Goal: Task Accomplishment & Management: Manage account settings

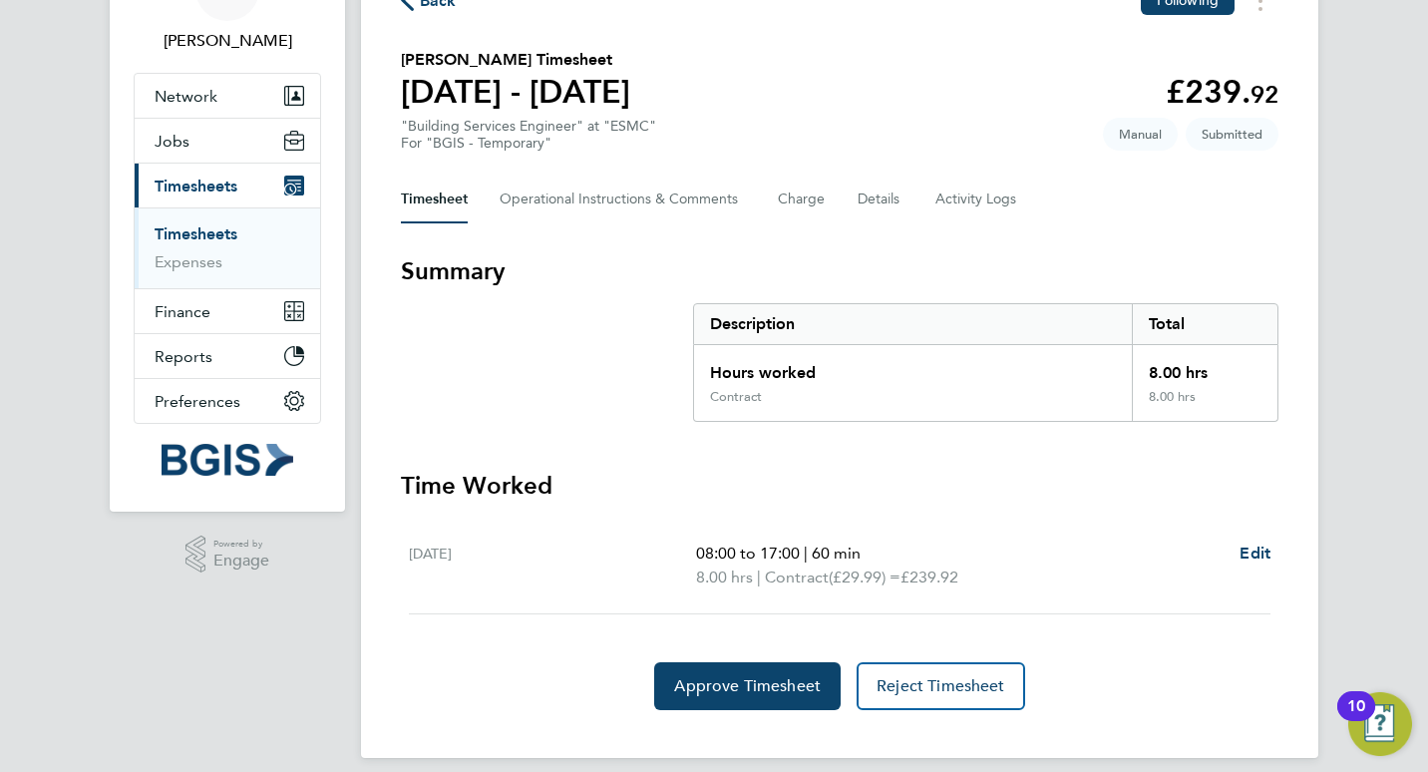
scroll to position [137, 0]
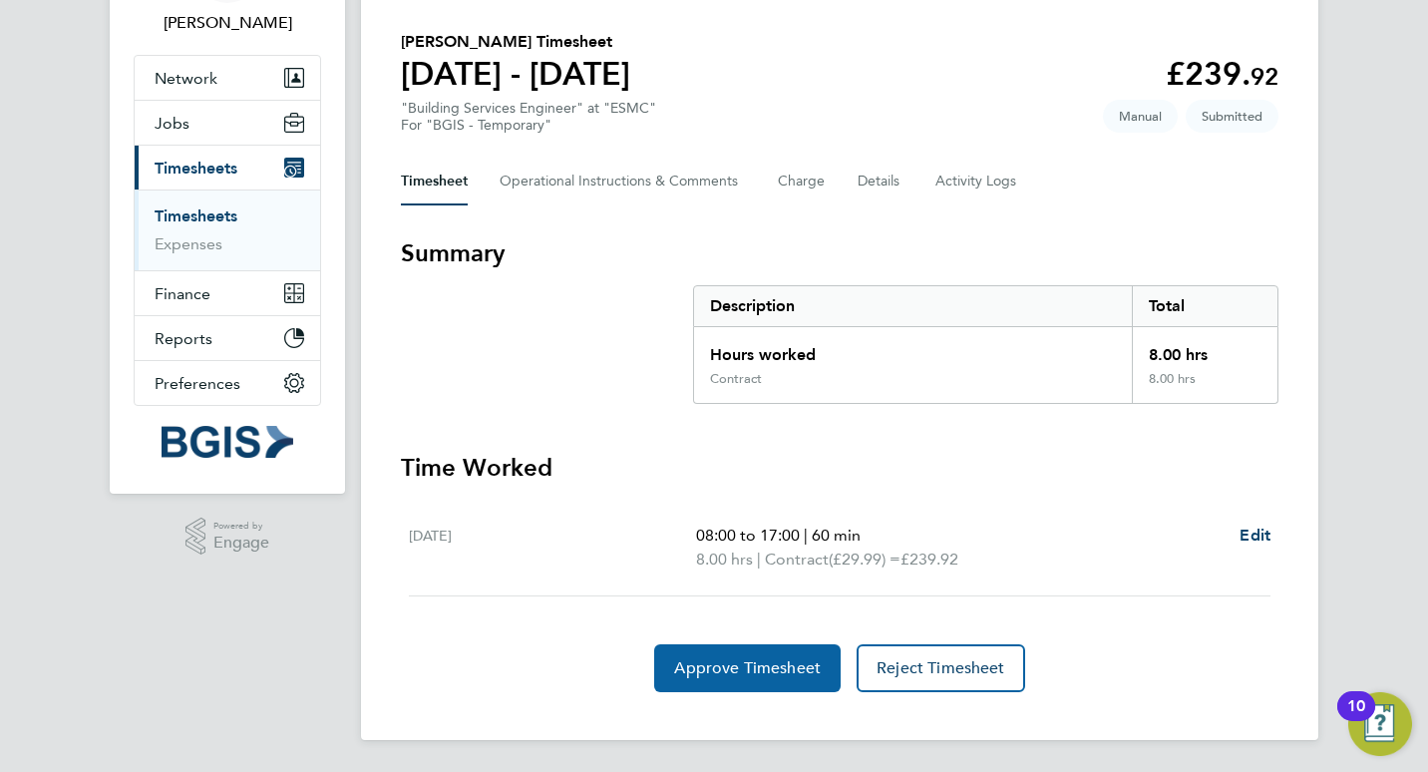
click at [751, 667] on span "Approve Timesheet" at bounding box center [747, 668] width 147 height 20
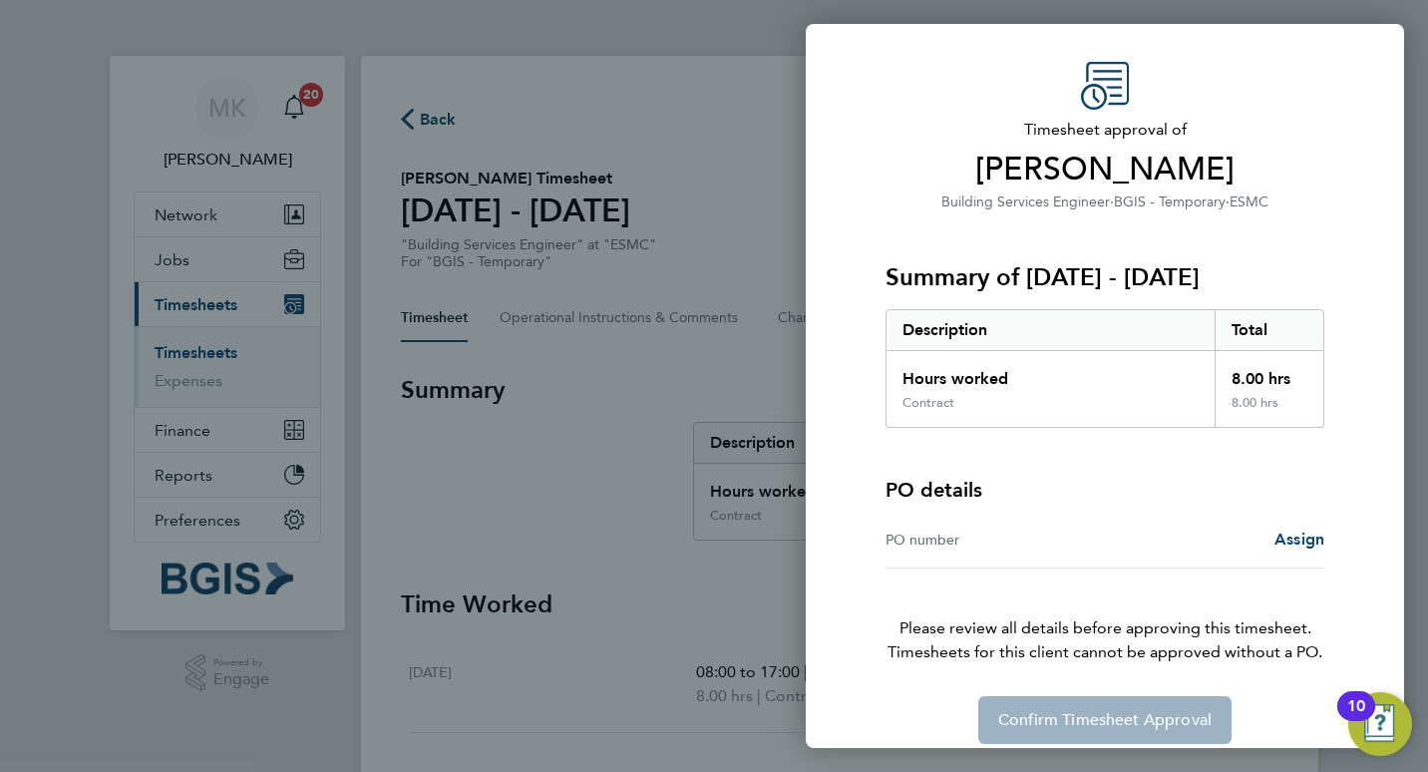
scroll to position [70, 0]
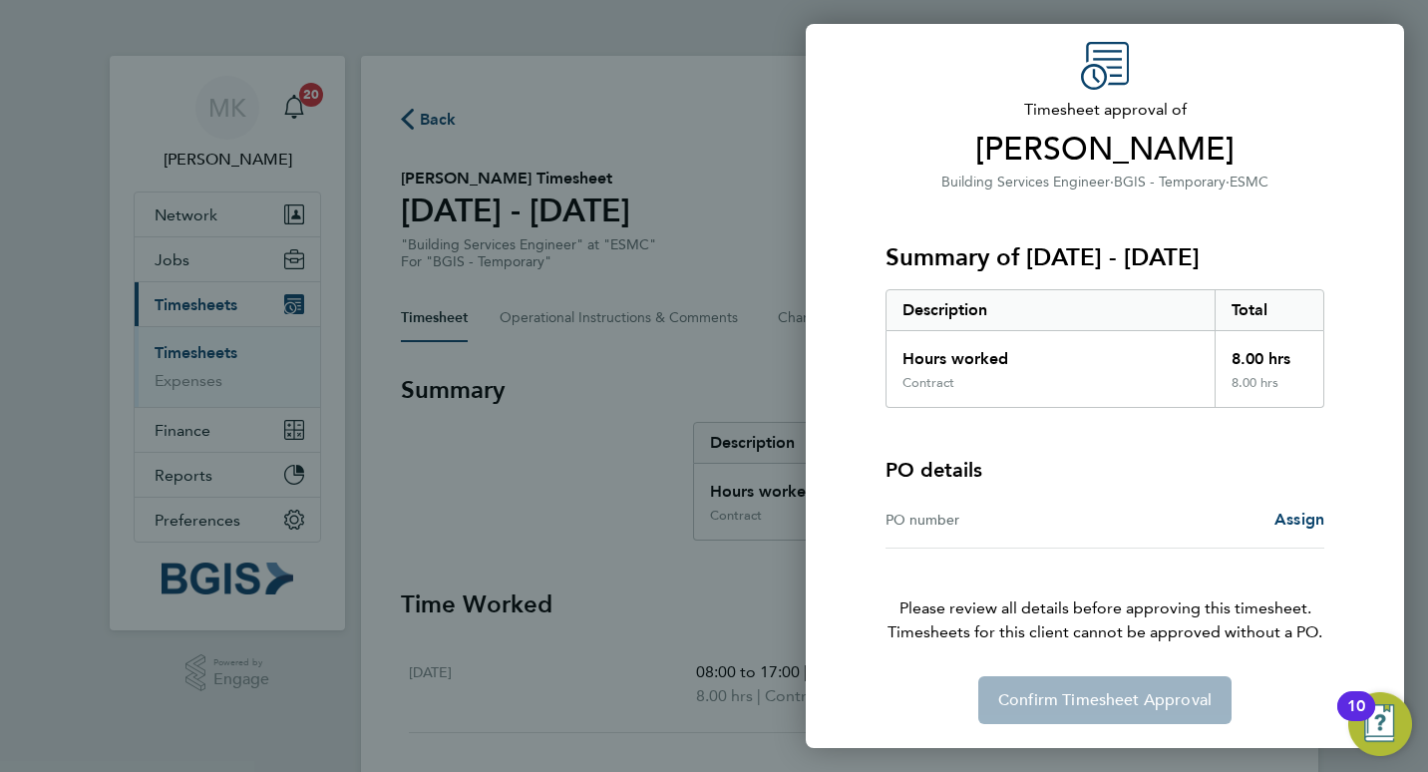
click at [839, 488] on div "Timesheet approval of [PERSON_NAME] Building Services Engineer · BGIS - Tempora…" at bounding box center [1105, 383] width 598 height 730
click at [711, 491] on div "Back Timesheet approval of [PERSON_NAME] Building Services Engineer · BGIS - Te…" at bounding box center [714, 386] width 1428 height 772
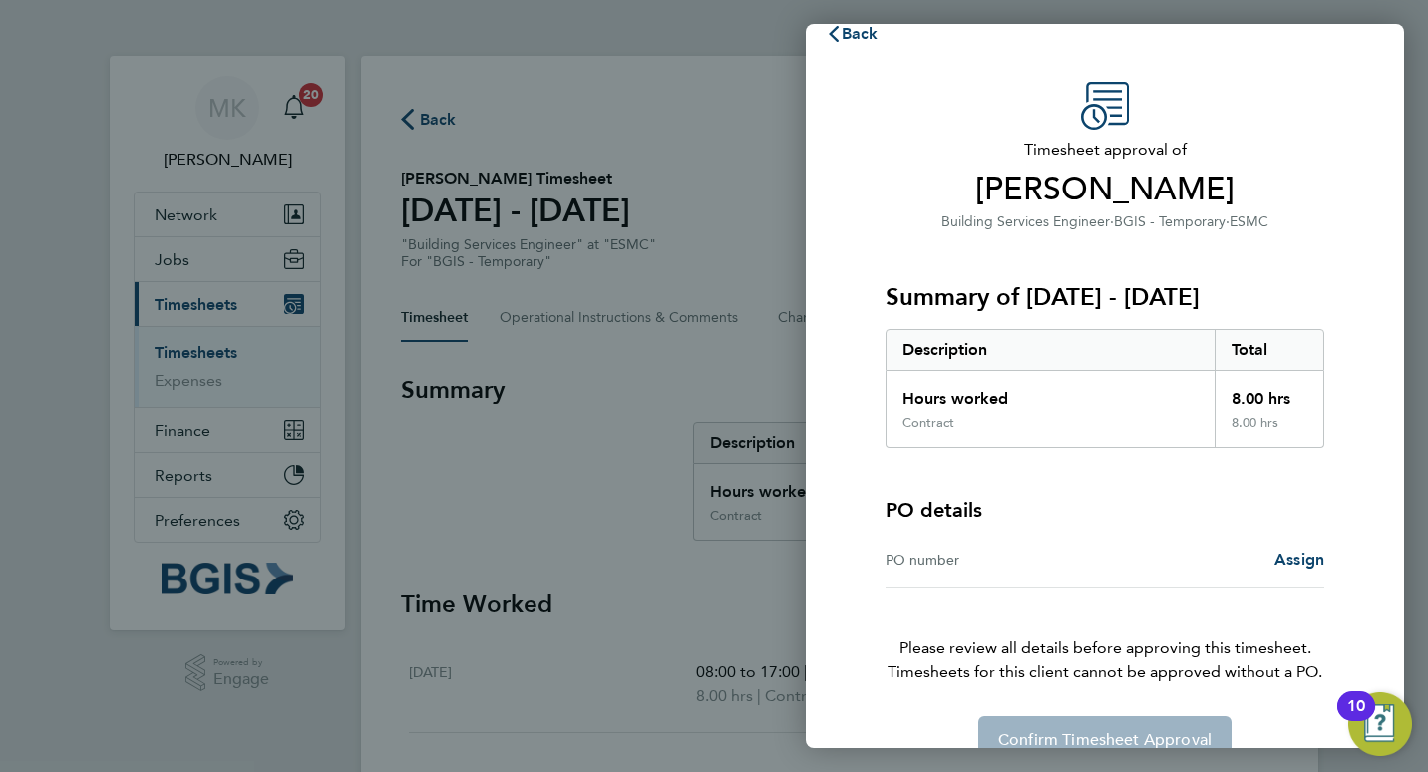
scroll to position [0, 0]
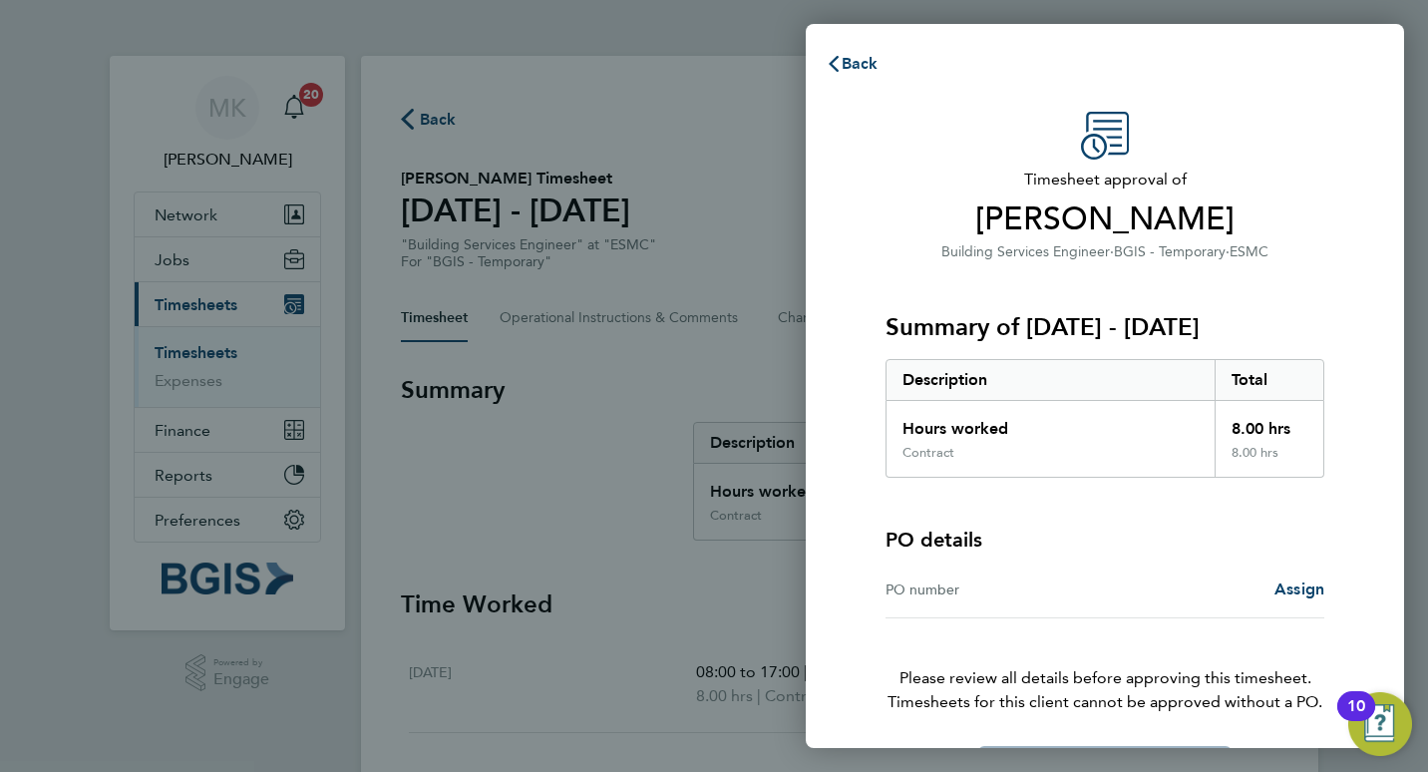
click at [1002, 590] on div "PO number" at bounding box center [995, 590] width 219 height 24
click at [1306, 584] on span "Assign" at bounding box center [1300, 589] width 50 height 19
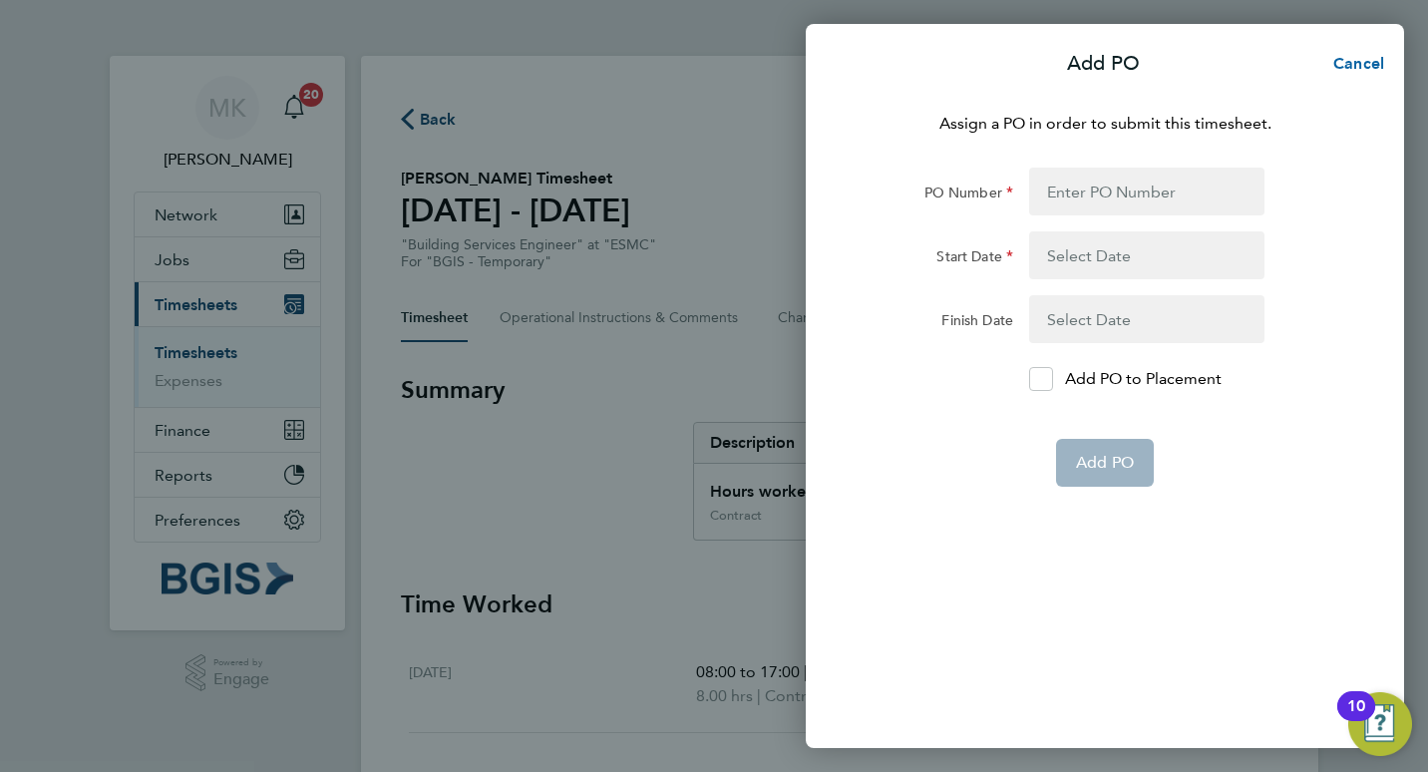
click at [1357, 58] on span "Cancel" at bounding box center [1356, 63] width 57 height 19
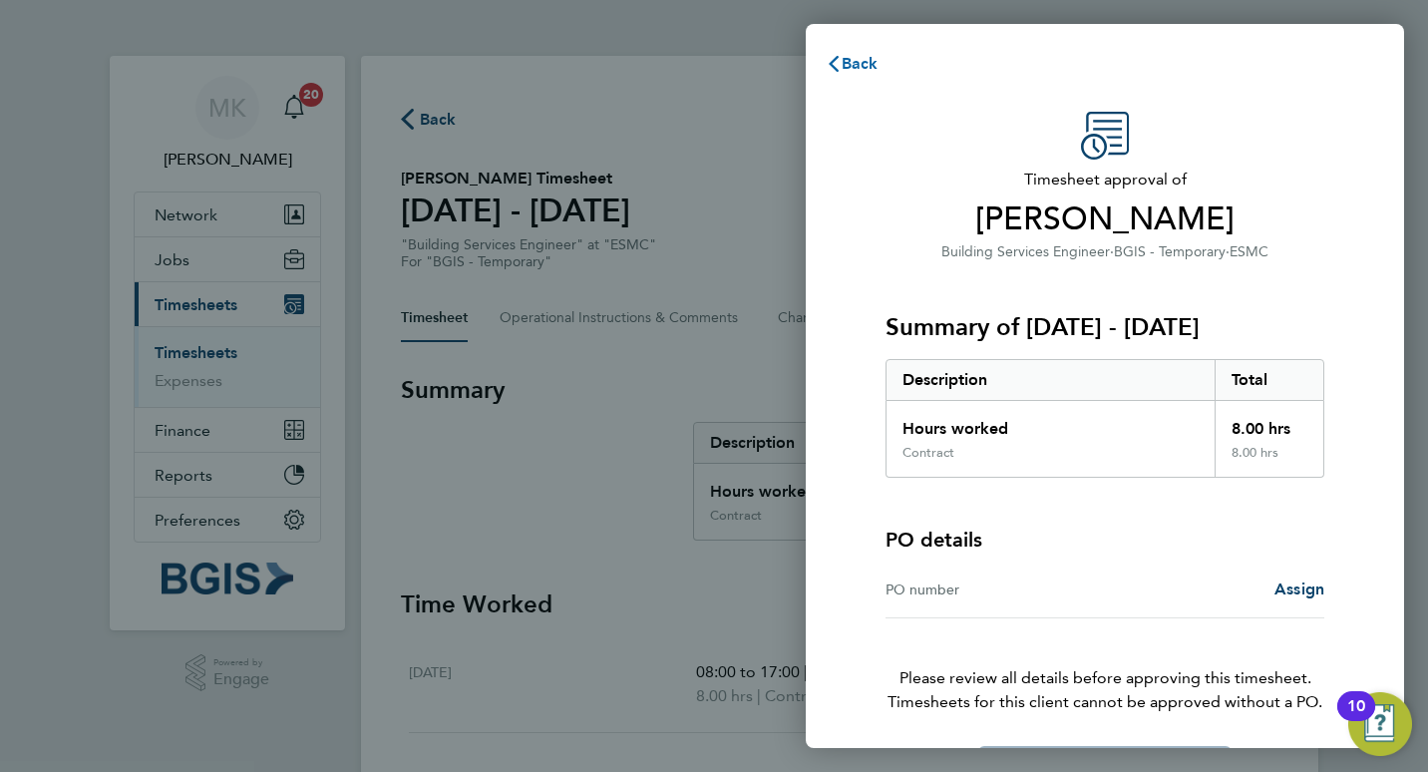
click at [850, 65] on span "Back" at bounding box center [860, 63] width 37 height 19
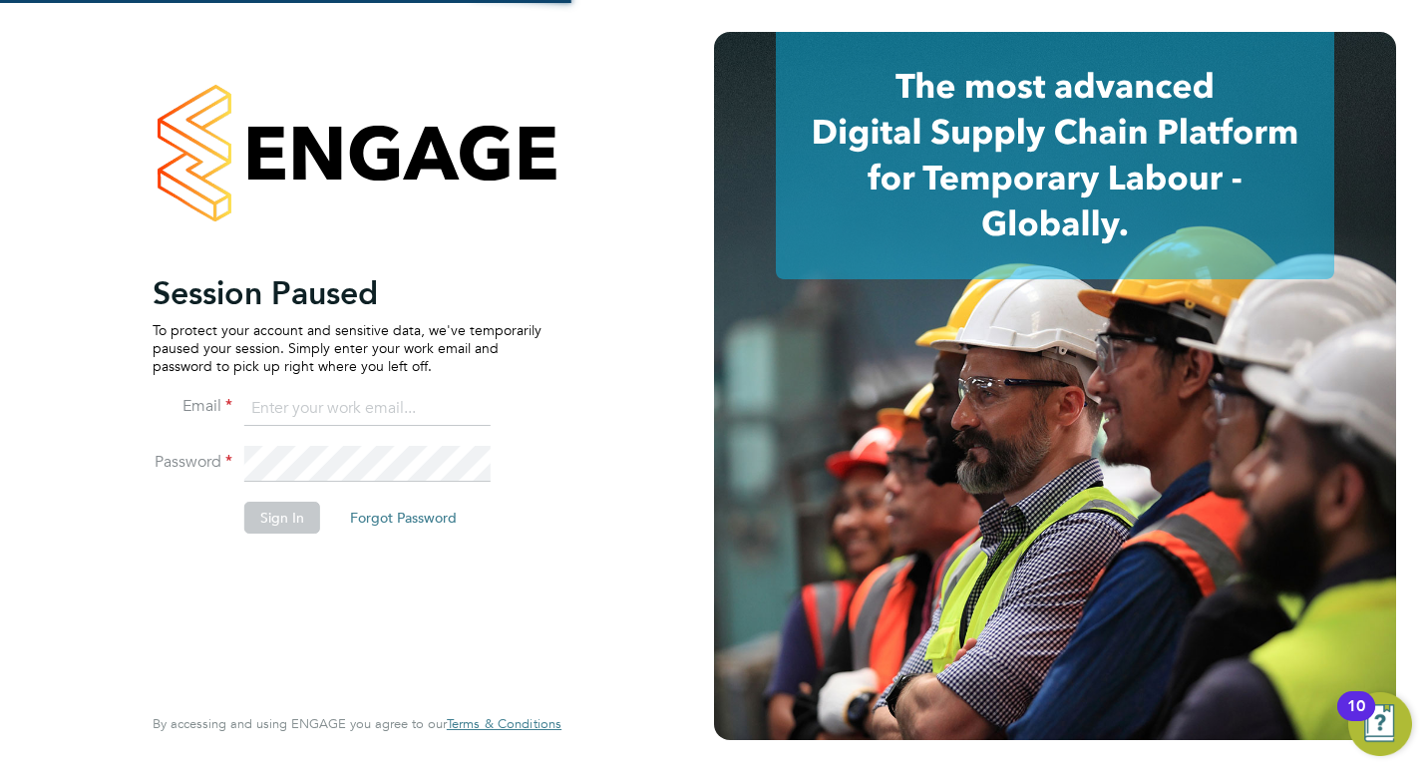
type input "[PERSON_NAME][EMAIL_ADDRESS][DOMAIN_NAME]"
